Goal: Information Seeking & Learning: Learn about a topic

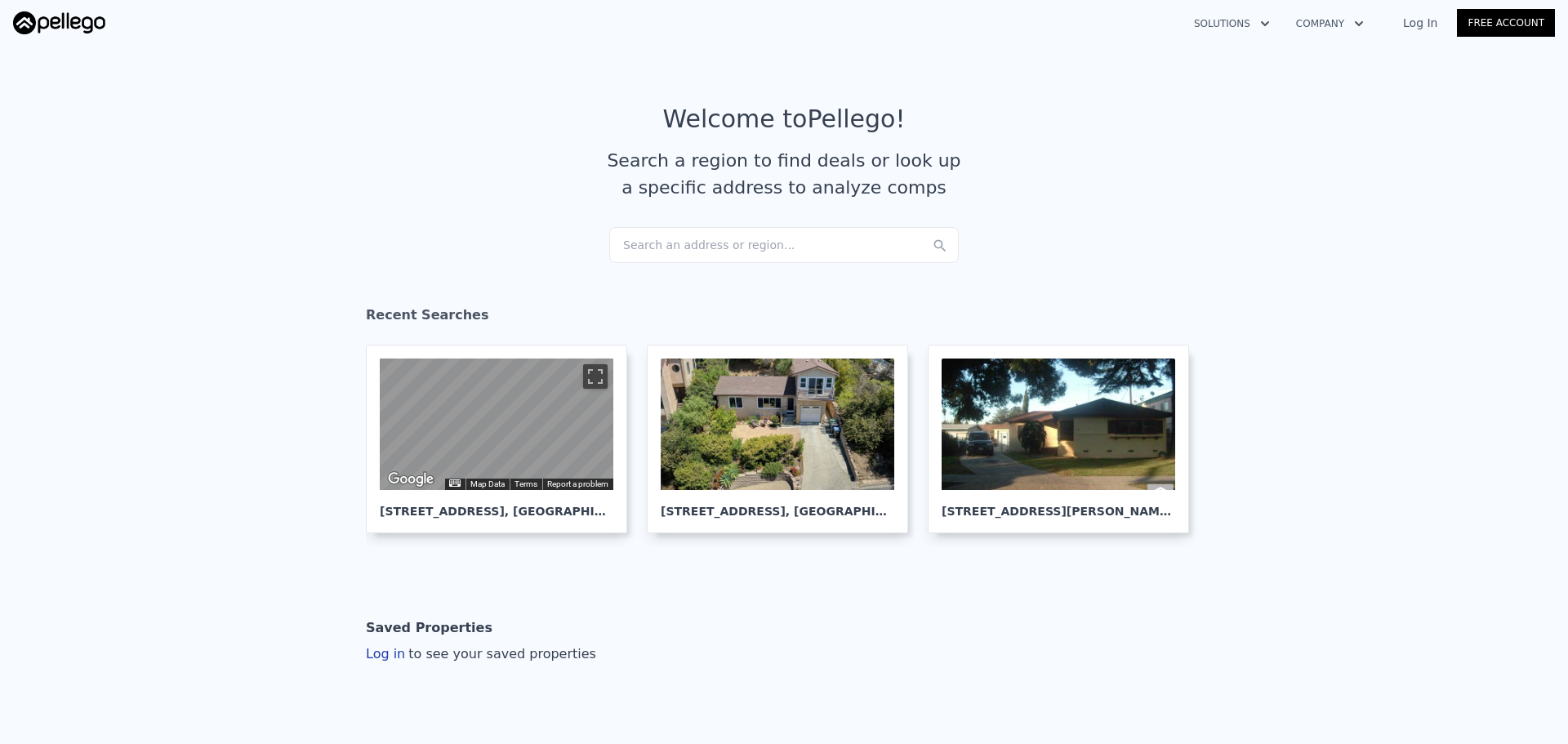
click at [668, 230] on div "Search an address or region..." at bounding box center [784, 244] width 349 height 36
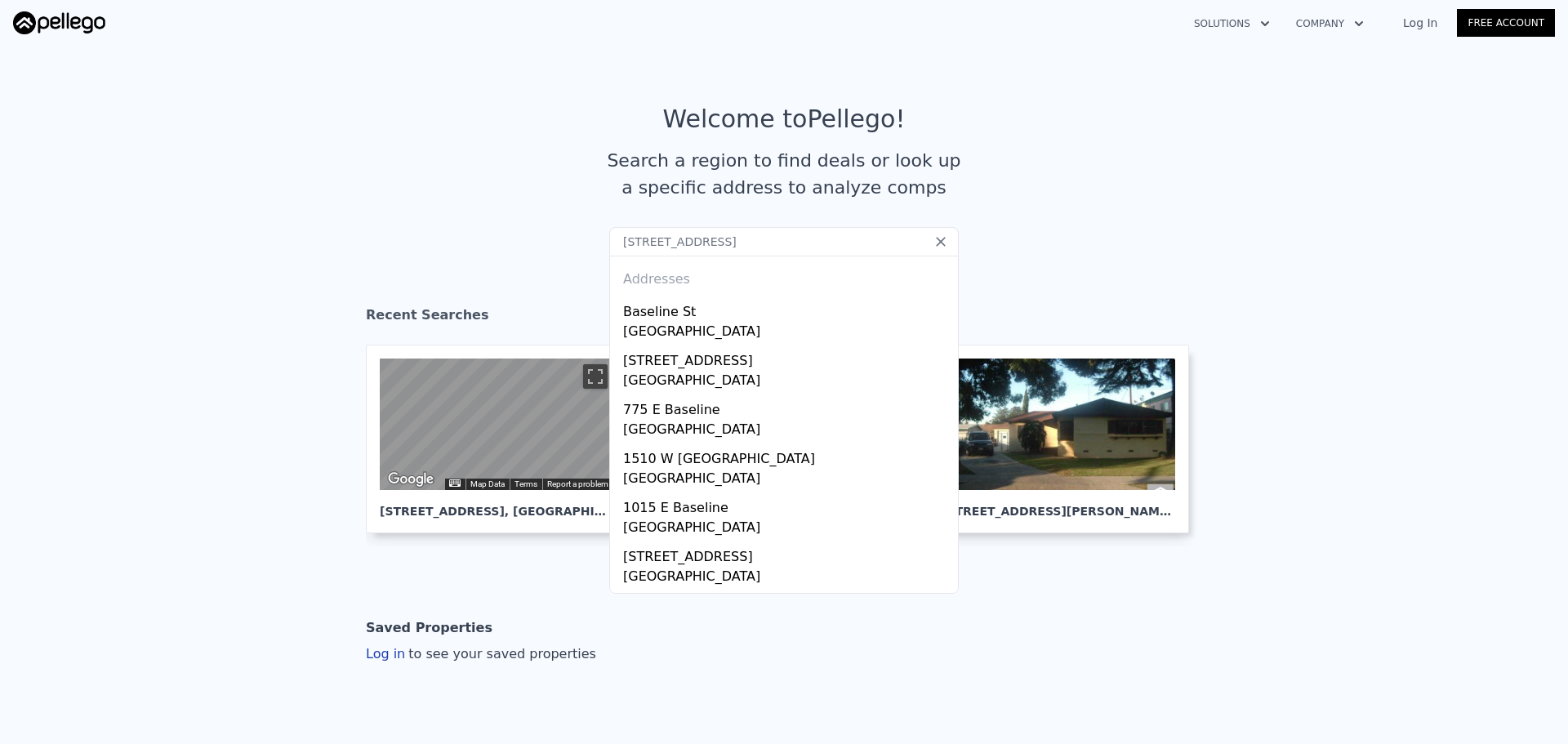
click at [742, 236] on input "[STREET_ADDRESS]" at bounding box center [784, 242] width 349 height 30
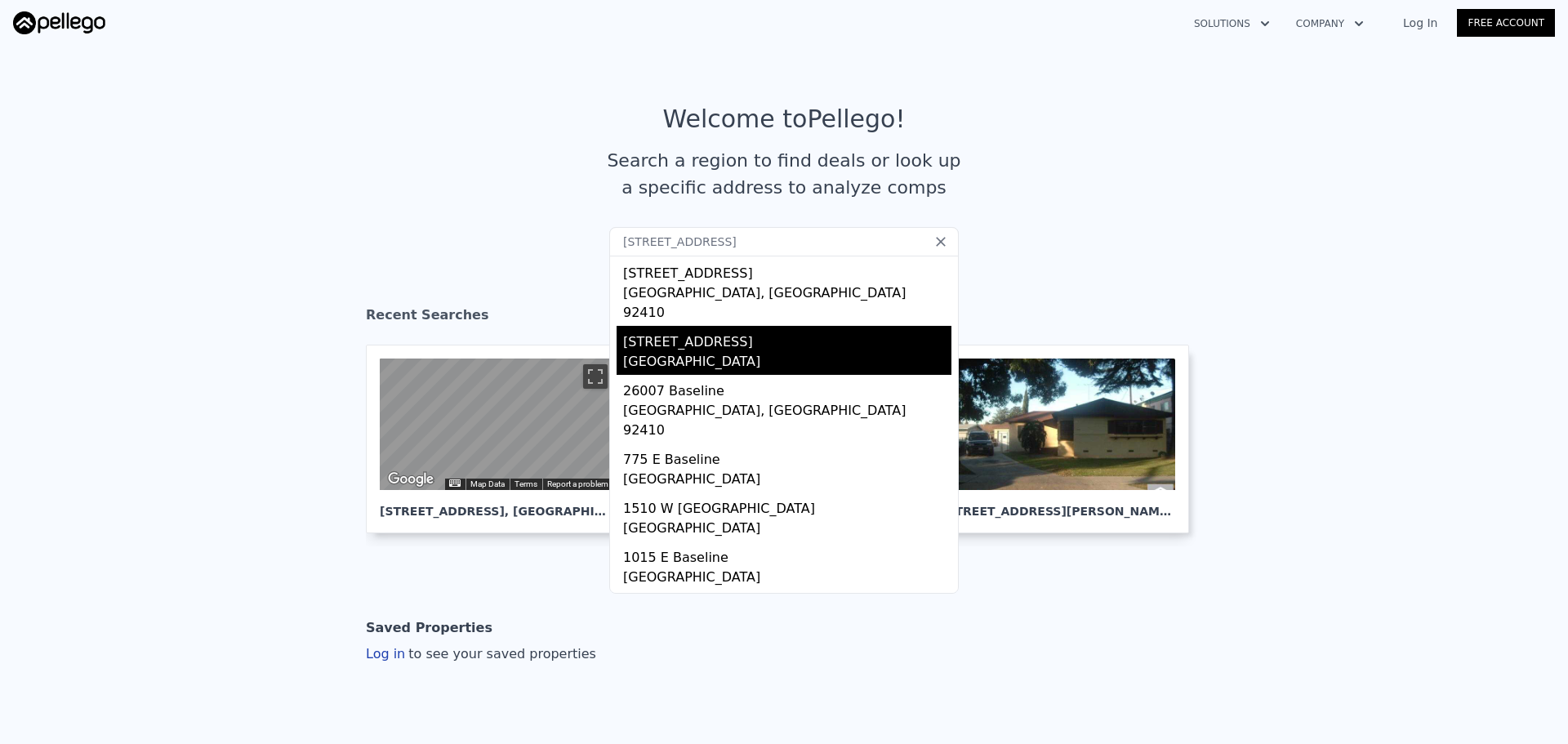
scroll to position [193, 0]
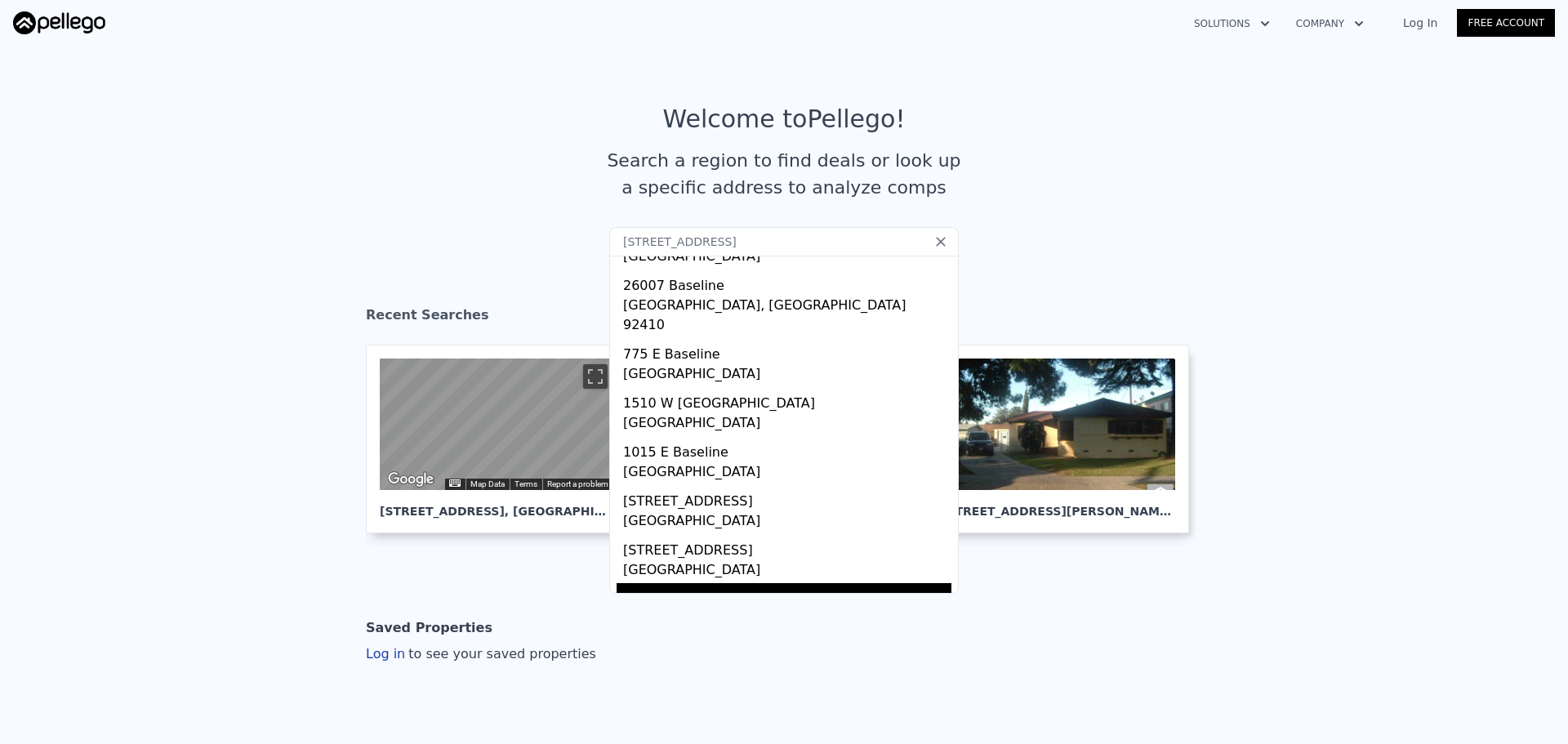
type input "[STREET_ADDRESS]"
click at [744, 609] on div "[GEOGRAPHIC_DATA], [GEOGRAPHIC_DATA] 92410" at bounding box center [787, 630] width 329 height 43
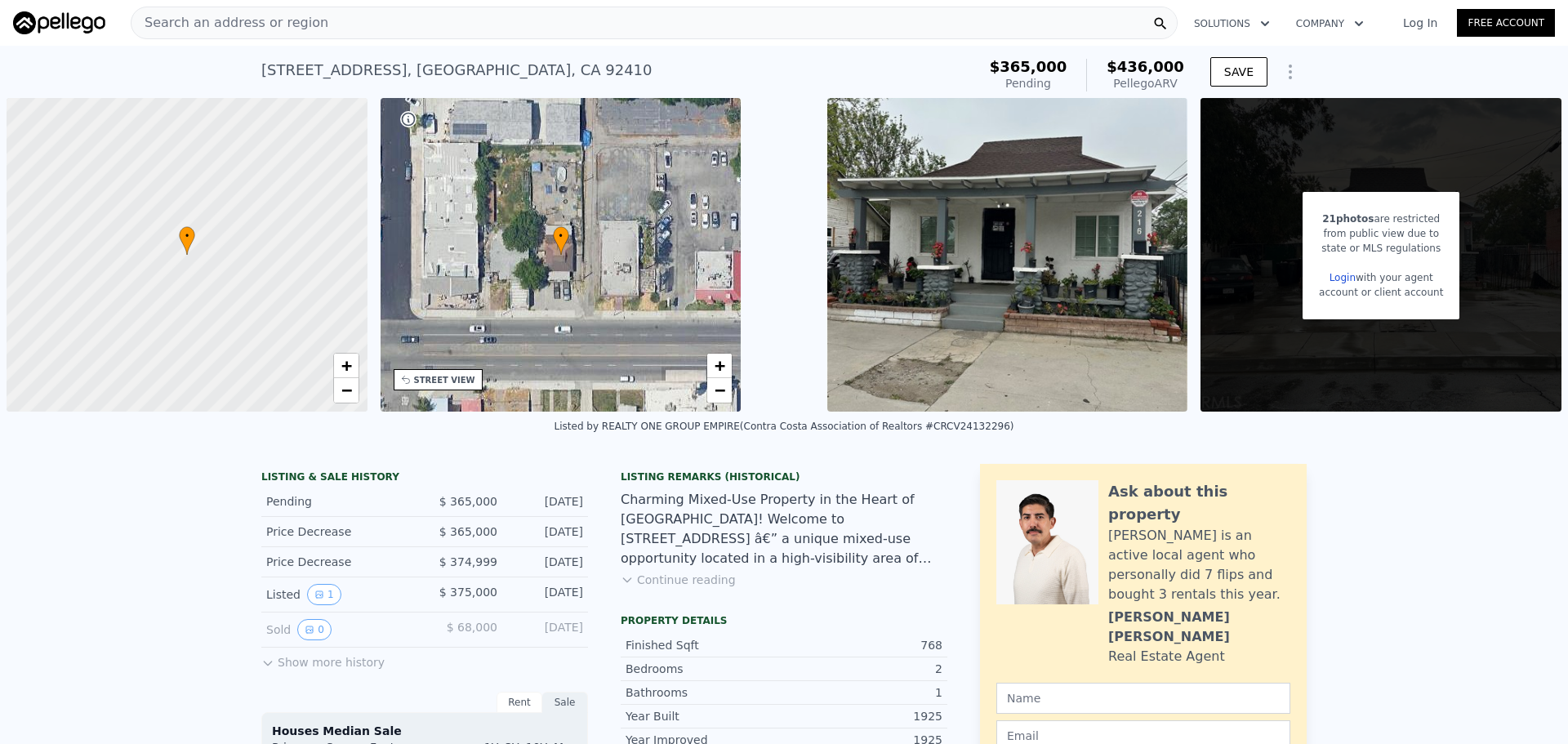
click at [455, 378] on div "STREET VIEW" at bounding box center [444, 380] width 61 height 12
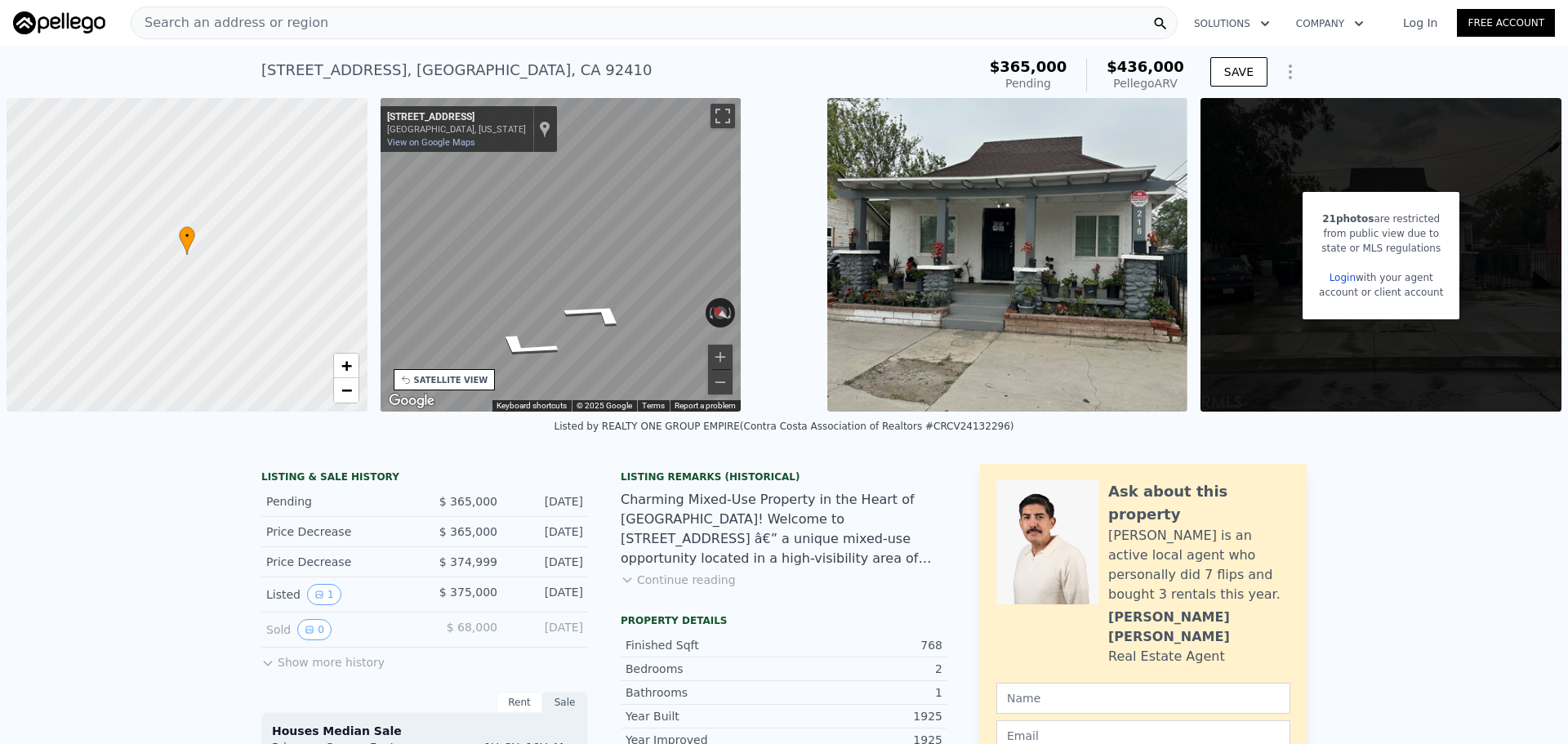
click at [522, 34] on div "Search an address or region" at bounding box center [654, 23] width 1047 height 33
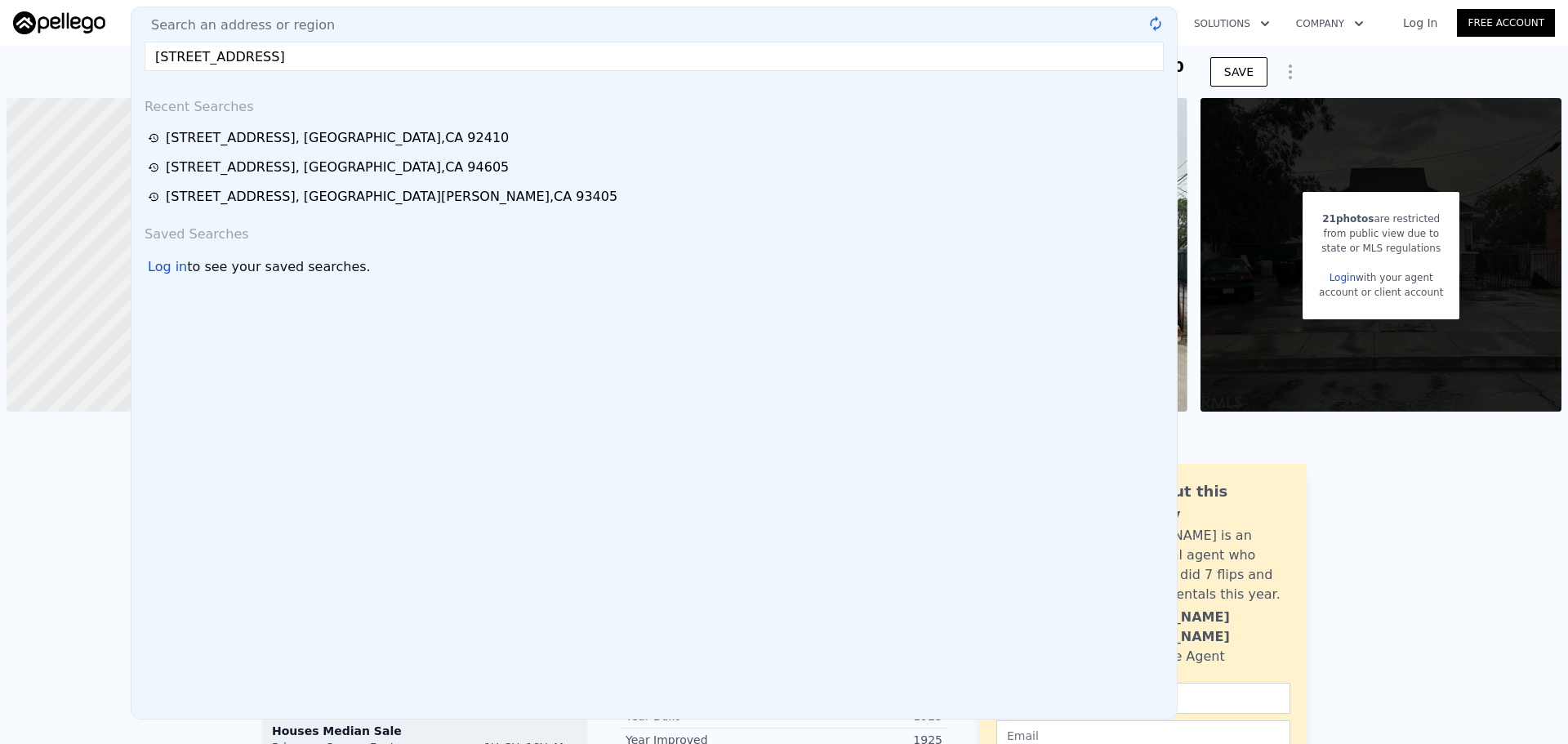
type input "[STREET_ADDRESS]"
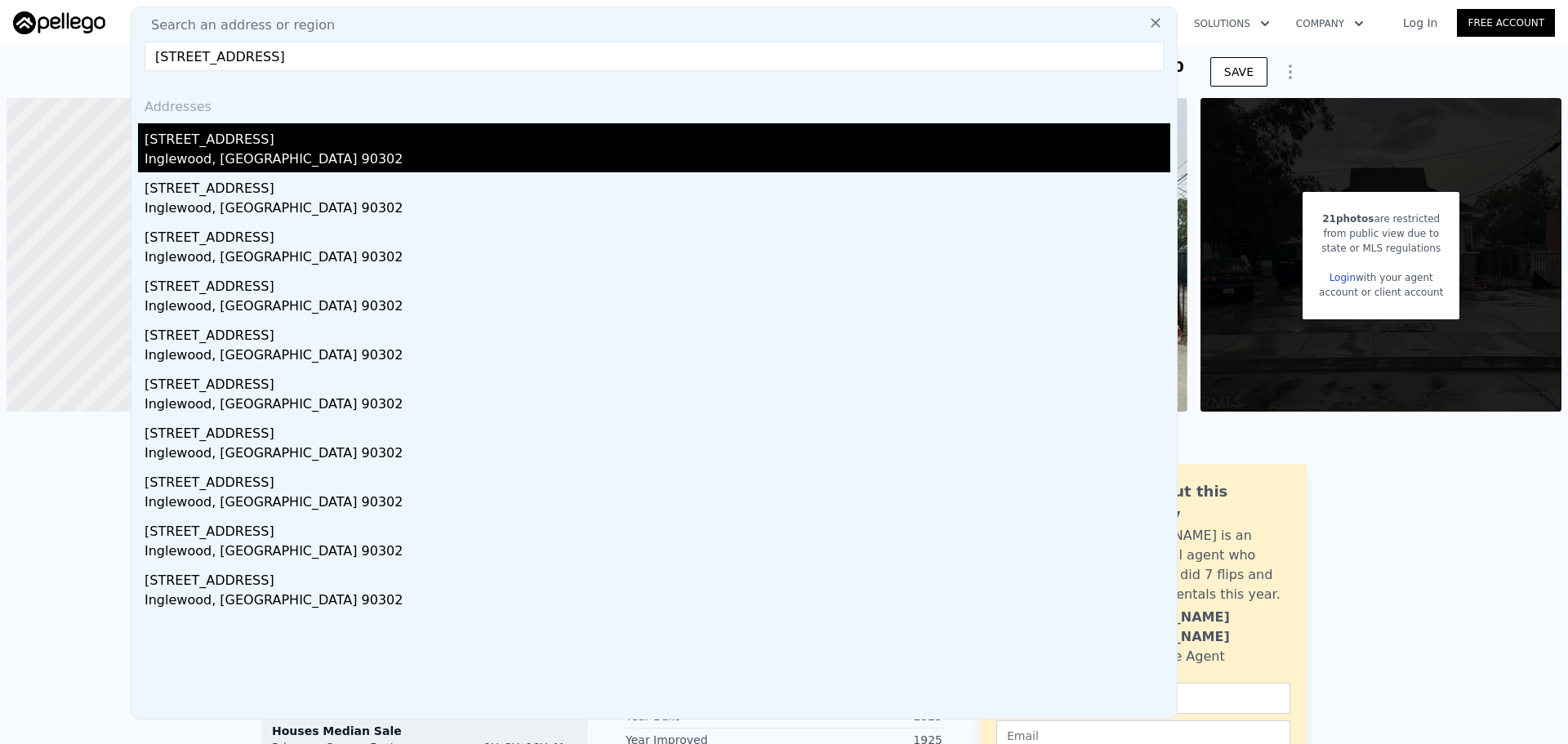
click at [319, 136] on div "[STREET_ADDRESS]" at bounding box center [657, 136] width 1026 height 26
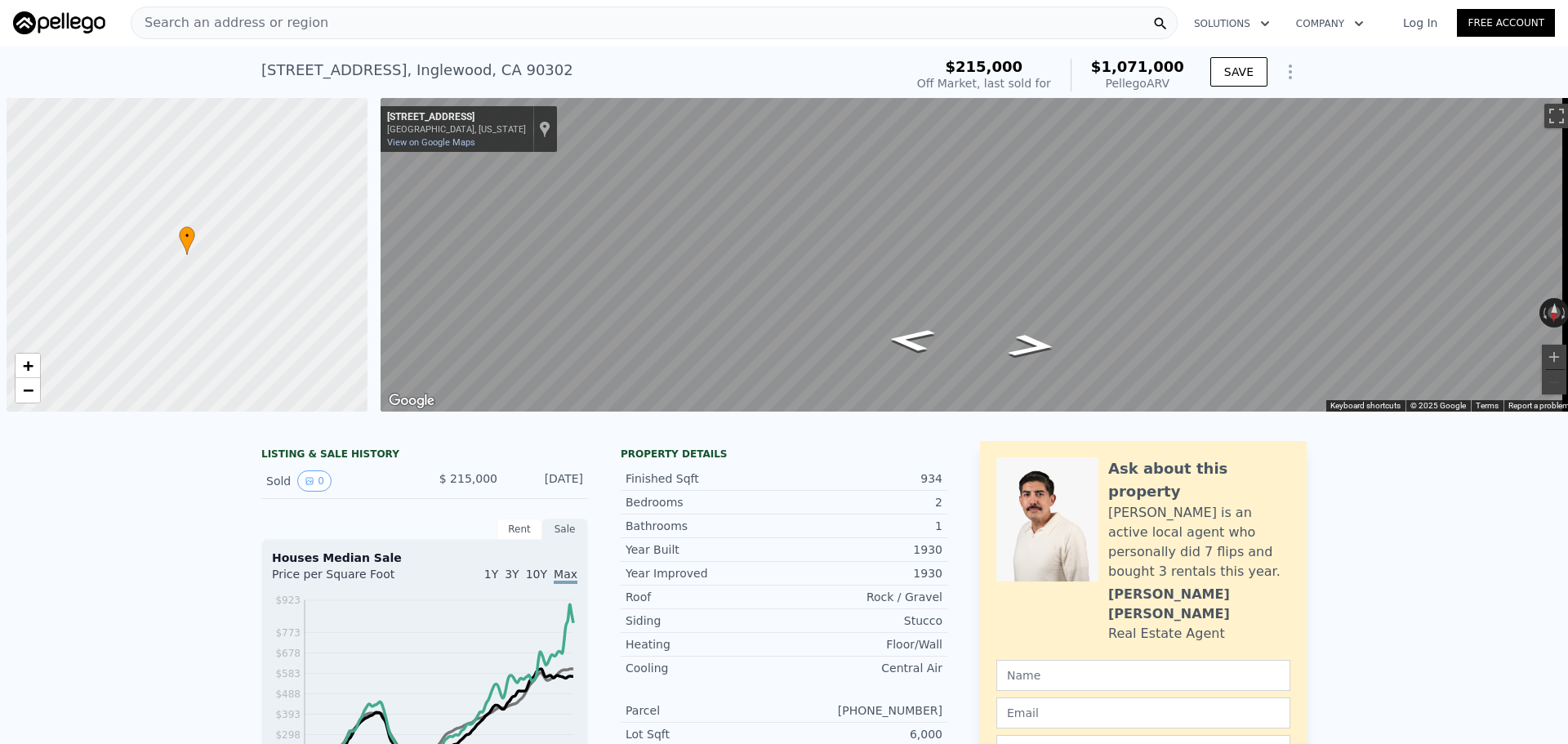
scroll to position [0, 7]
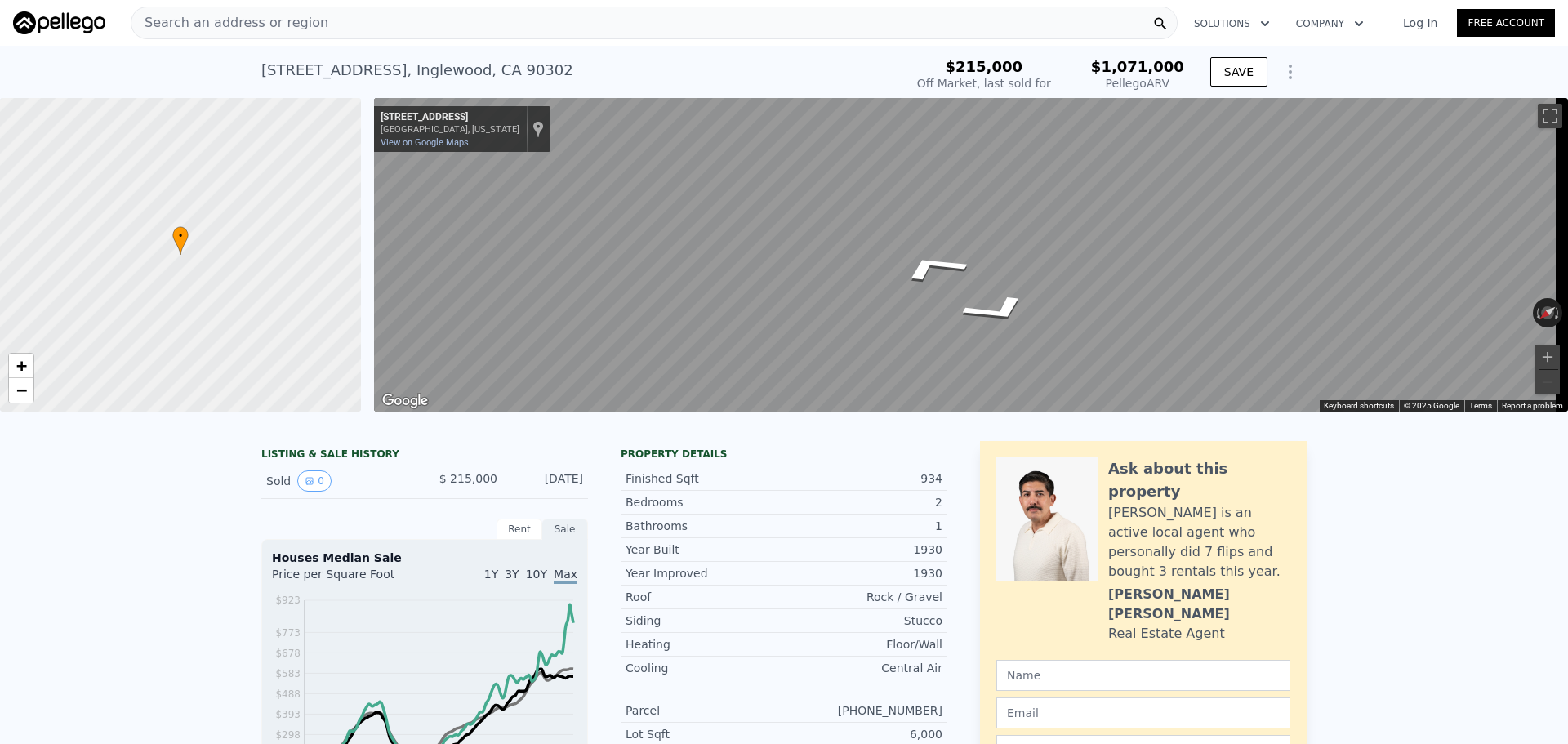
click at [397, 139] on div "← Move left → Move right ↑ Move up ↓ Move down + Zoom in - Zoom out [STREET_ADD…" at bounding box center [971, 255] width 1194 height 314
